Goal: Check status: Check status

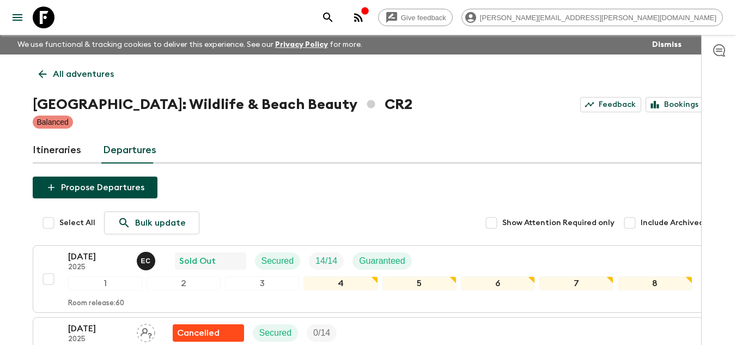
click at [40, 21] on icon at bounding box center [44, 18] width 22 height 22
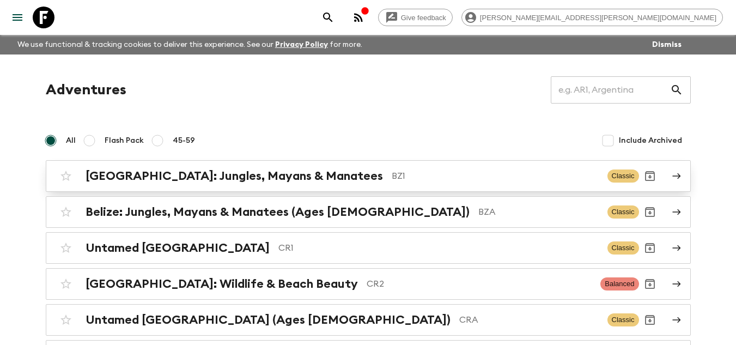
click at [392, 180] on p "BZ1" at bounding box center [495, 175] width 207 height 13
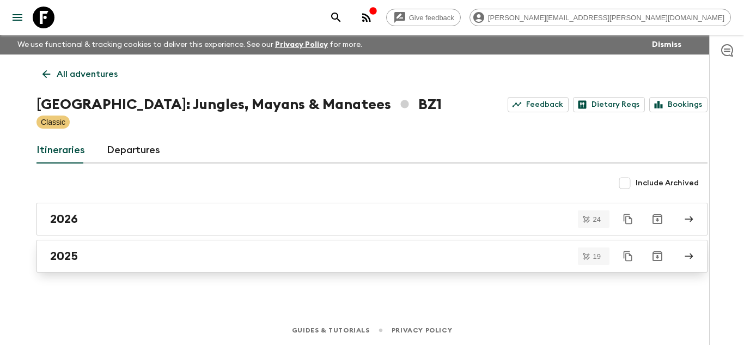
click at [137, 259] on div "2025" at bounding box center [361, 256] width 623 height 14
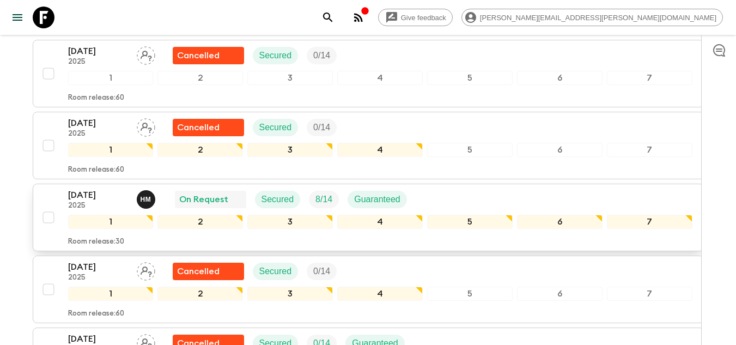
scroll to position [218, 0]
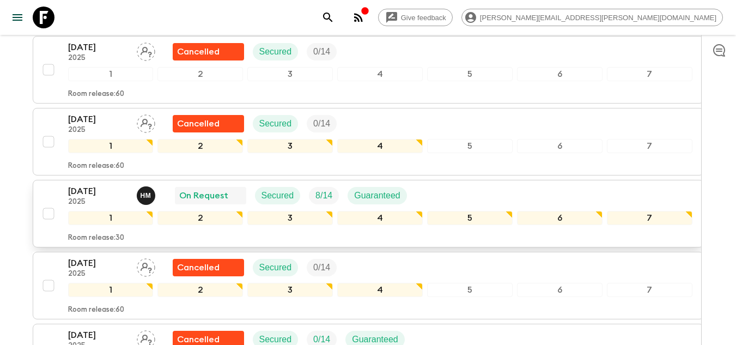
click at [56, 185] on div "[DATE] 2025 H M On Request Secured 8 / 14 Guaranteed 1 2 3 4 5 6 7 Room release…" at bounding box center [365, 214] width 655 height 58
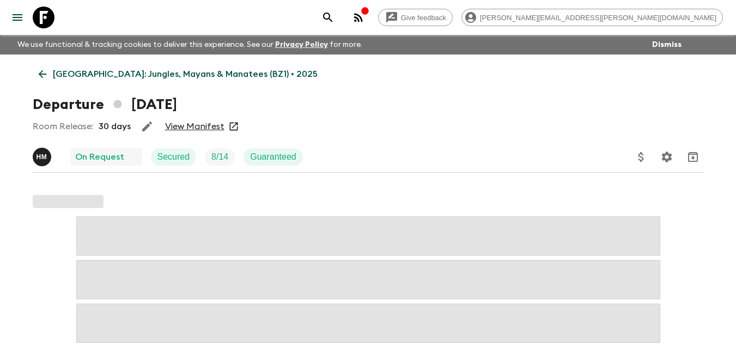
click at [172, 123] on link "View Manifest" at bounding box center [194, 126] width 59 height 11
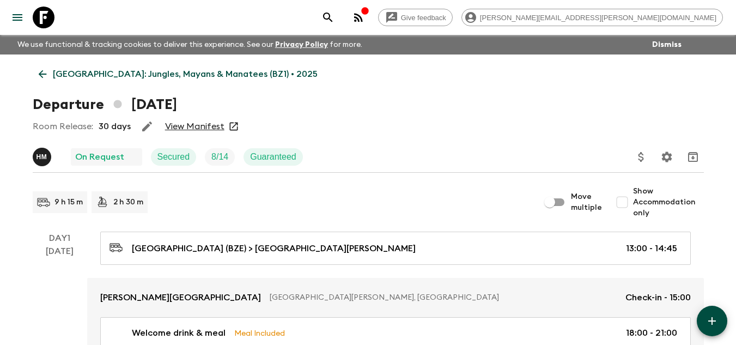
click at [199, 125] on link "View Manifest" at bounding box center [194, 126] width 59 height 11
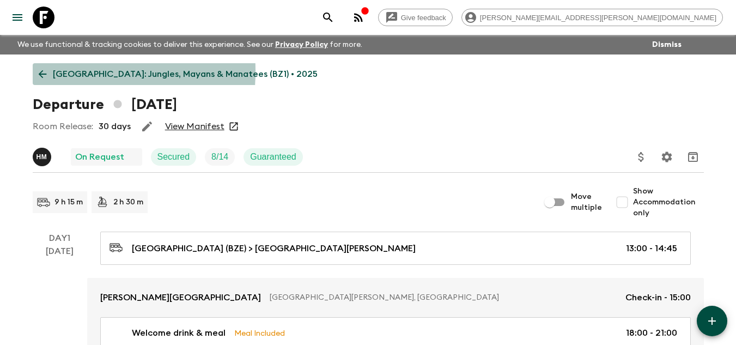
click at [38, 71] on icon at bounding box center [43, 74] width 12 height 12
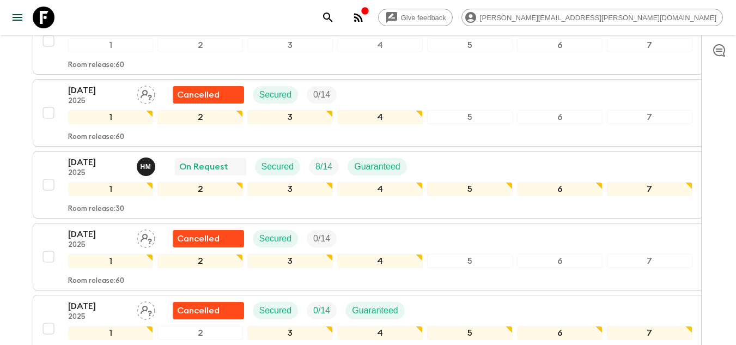
scroll to position [251, 0]
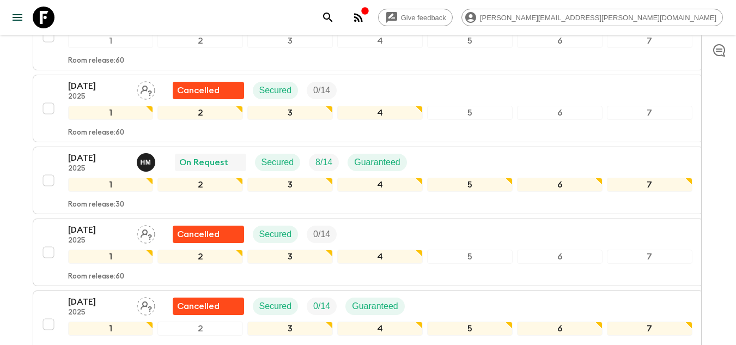
click at [48, 23] on icon at bounding box center [44, 18] width 22 height 22
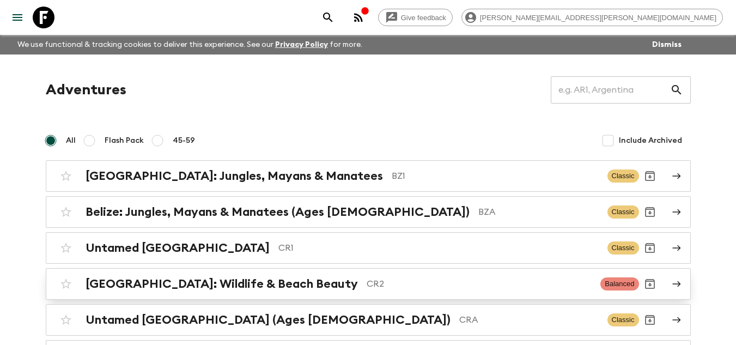
click at [367, 289] on p "CR2" at bounding box center [480, 283] width 226 height 13
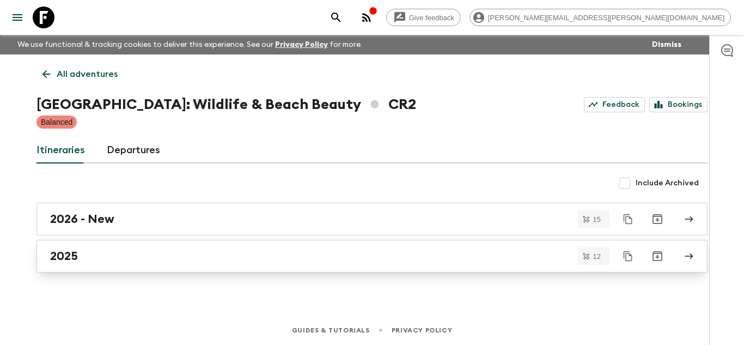
click at [133, 260] on div "2025" at bounding box center [361, 256] width 623 height 14
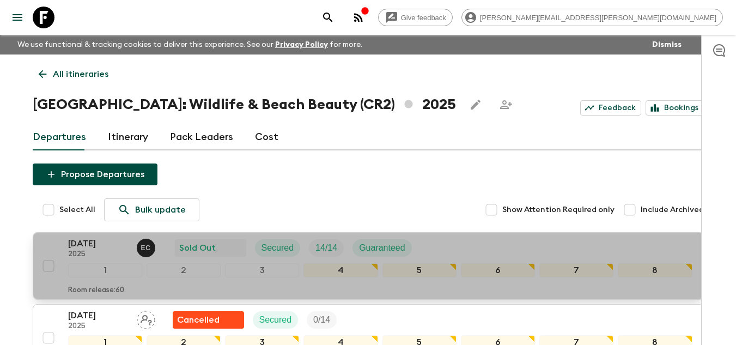
click at [92, 242] on p "[DATE]" at bounding box center [98, 243] width 60 height 13
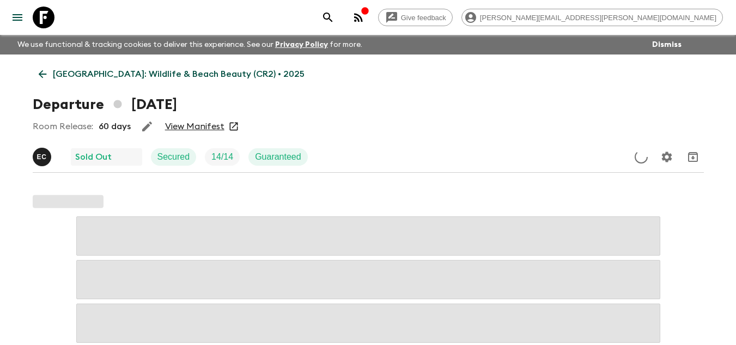
drag, startPoint x: 196, startPoint y: 135, endPoint x: 199, endPoint y: 130, distance: 6.7
click at [196, 133] on div "Room Release: 60 days View Manifest" at bounding box center [368, 127] width 671 height 22
click at [206, 121] on link "View Manifest" at bounding box center [194, 126] width 59 height 11
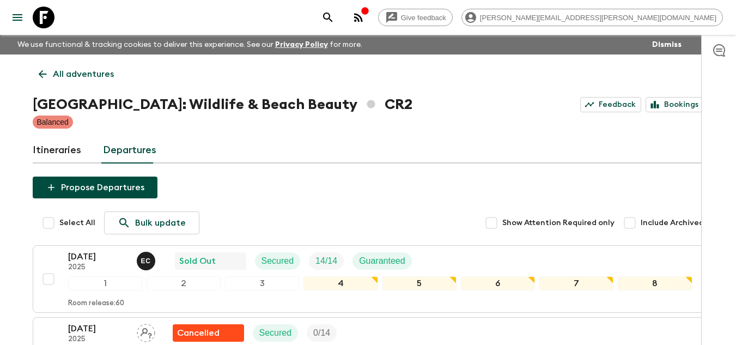
click at [77, 76] on p "All adventures" at bounding box center [83, 74] width 61 height 13
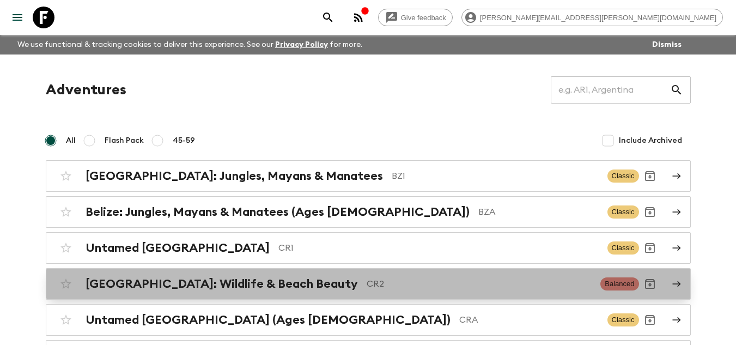
click at [367, 285] on p "CR2" at bounding box center [480, 283] width 226 height 13
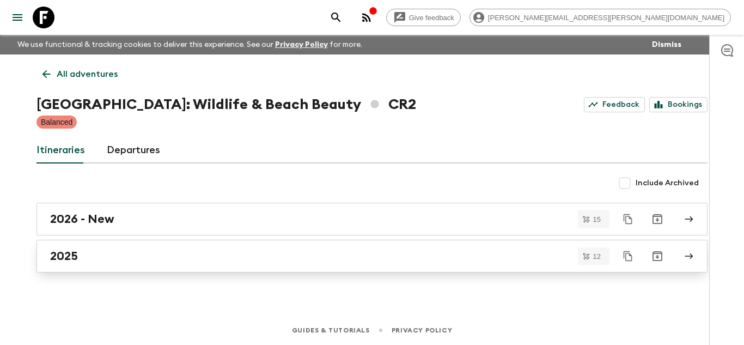
click at [93, 253] on div "2025" at bounding box center [361, 256] width 623 height 14
